Goal: Navigation & Orientation: Go to known website

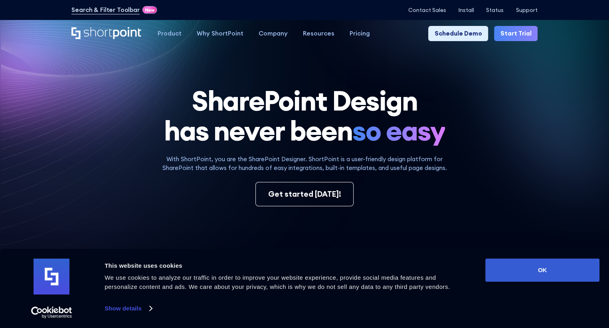
click at [106, 309] on link "Show details" at bounding box center [127, 308] width 47 height 12
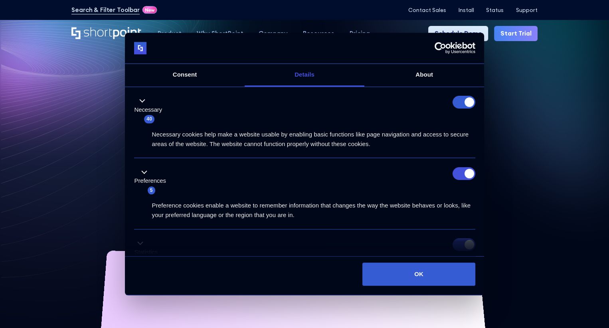
click at [459, 104] on form at bounding box center [463, 102] width 23 height 13
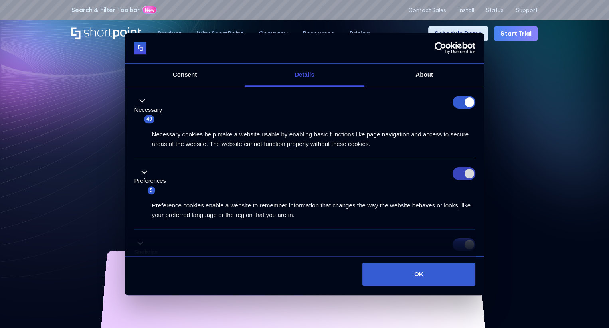
click at [462, 169] on input "Preferences" at bounding box center [463, 173] width 23 height 13
checkbox input "false"
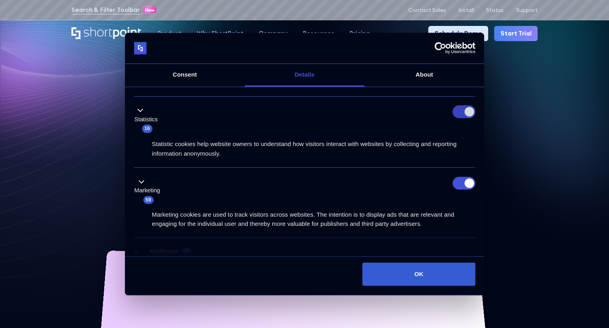
click at [465, 112] on input "Statistics" at bounding box center [463, 112] width 23 height 13
checkbox input "false"
click at [461, 183] on input "Marketing" at bounding box center [463, 183] width 23 height 13
checkbox input "false"
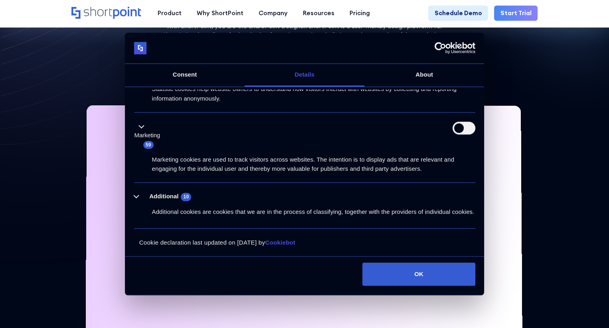
scroll to position [266, 0]
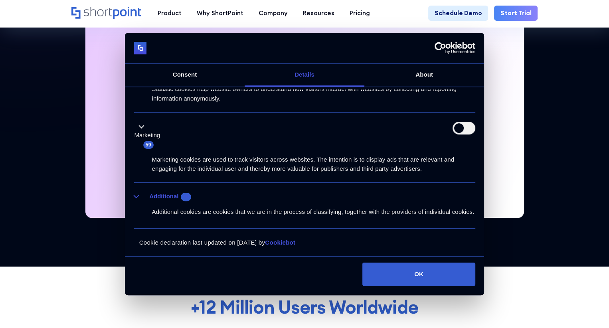
click at [135, 192] on button "Additional 10" at bounding box center [165, 197] width 62 height 10
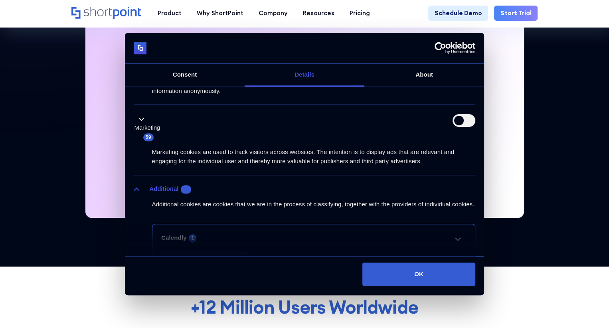
click at [135, 186] on button "Additional 10" at bounding box center [165, 189] width 62 height 10
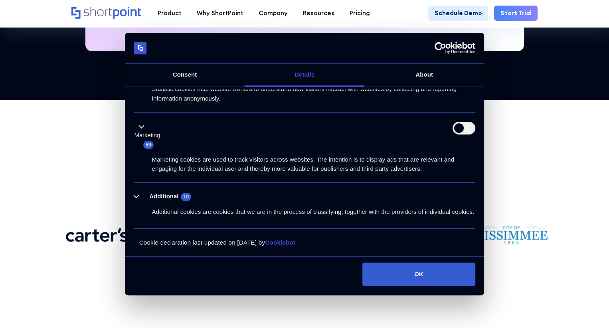
scroll to position [532, 0]
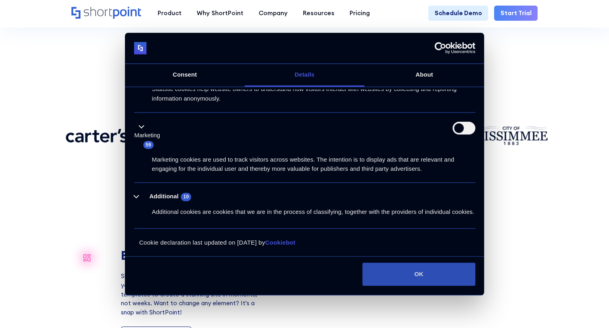
click at [422, 278] on button "OK" at bounding box center [418, 273] width 112 height 23
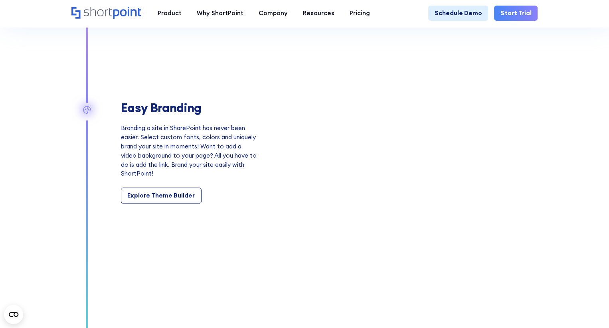
scroll to position [1063, 0]
